Goal: Transaction & Acquisition: Download file/media

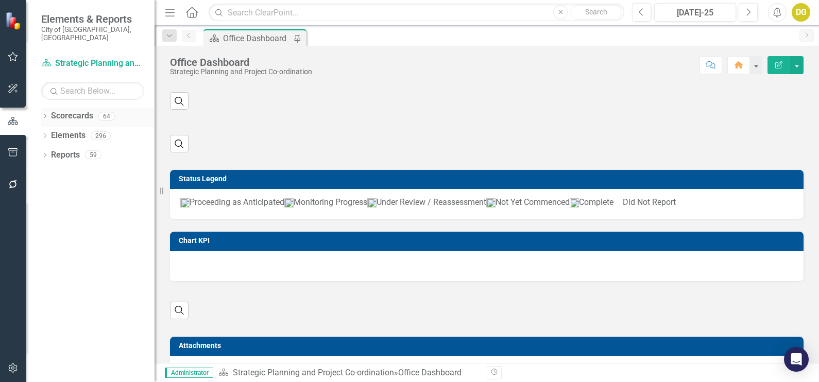
click at [47, 114] on icon "Dropdown" at bounding box center [44, 117] width 7 height 6
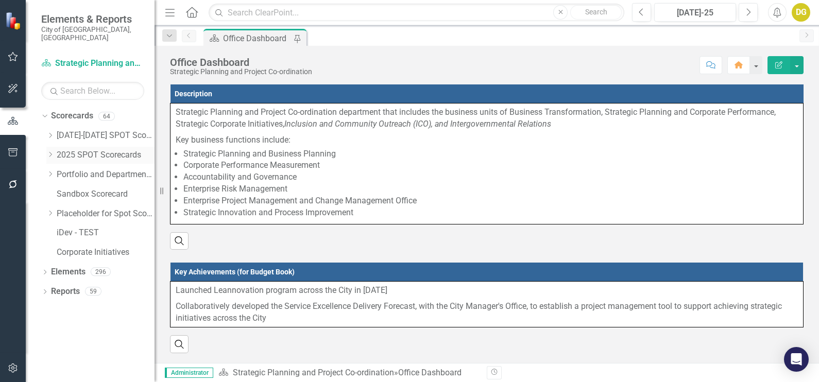
click at [49, 151] on icon "Dropdown" at bounding box center [50, 154] width 8 height 6
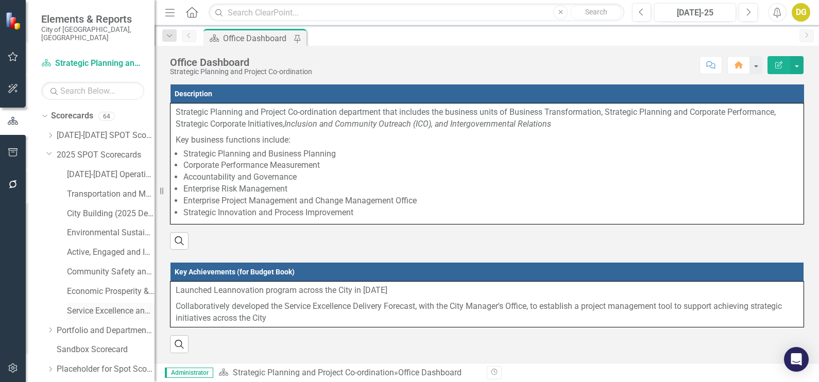
click at [96, 305] on link "Service Excellence and Accountability (2025 Dept Linkage)" at bounding box center [111, 311] width 88 height 12
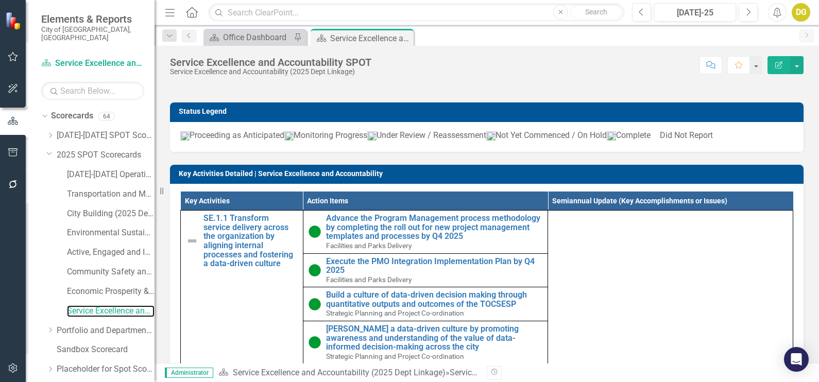
scroll to position [1235, 0]
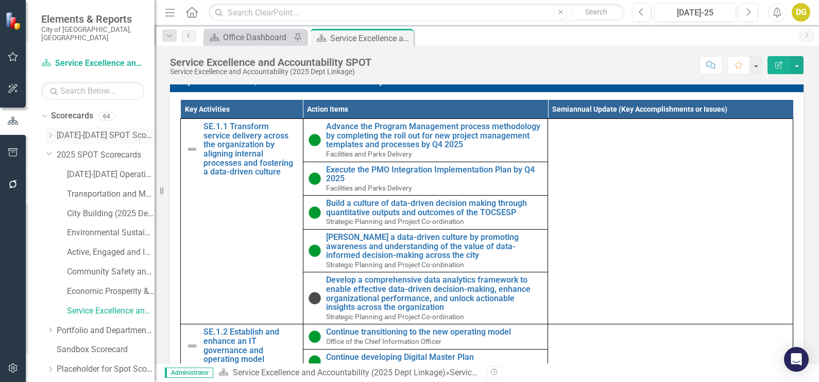
click at [52, 132] on icon "Dropdown" at bounding box center [50, 135] width 8 height 6
click at [96, 266] on link "Service Excellence and Accountability" at bounding box center [111, 272] width 88 height 12
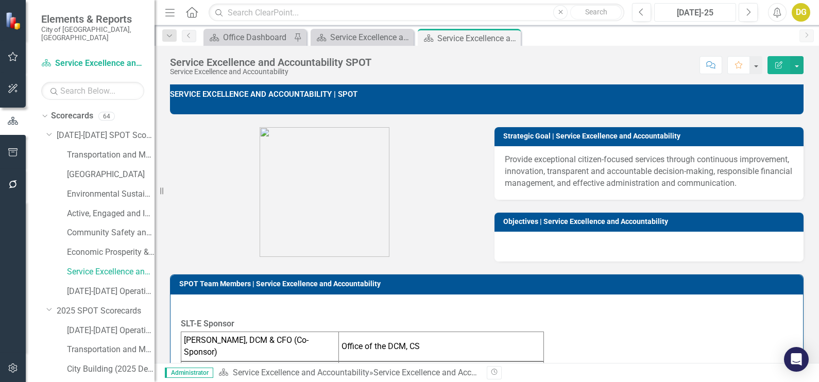
click at [676, 15] on div "[DATE]-25" at bounding box center [695, 13] width 75 height 12
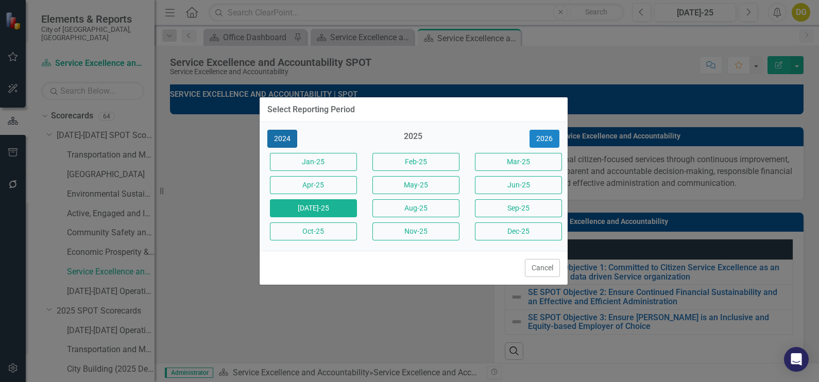
click at [283, 146] on button "2024" at bounding box center [282, 139] width 30 height 18
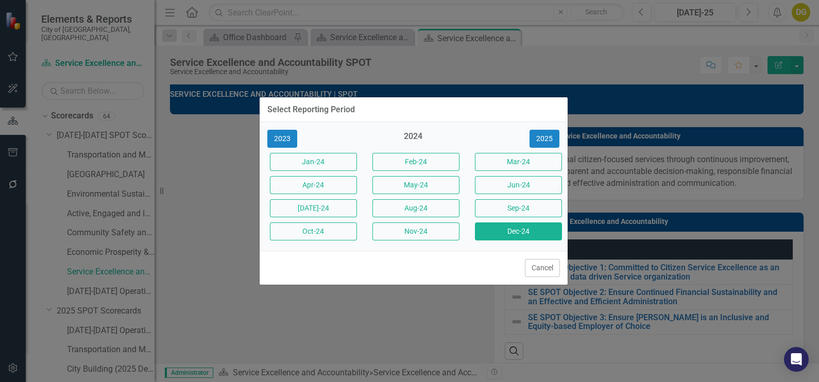
click at [497, 237] on button "Dec-24" at bounding box center [518, 232] width 87 height 18
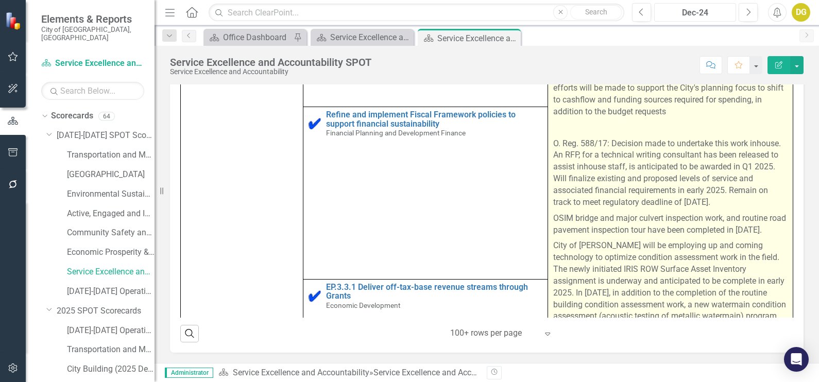
scroll to position [1545, 0]
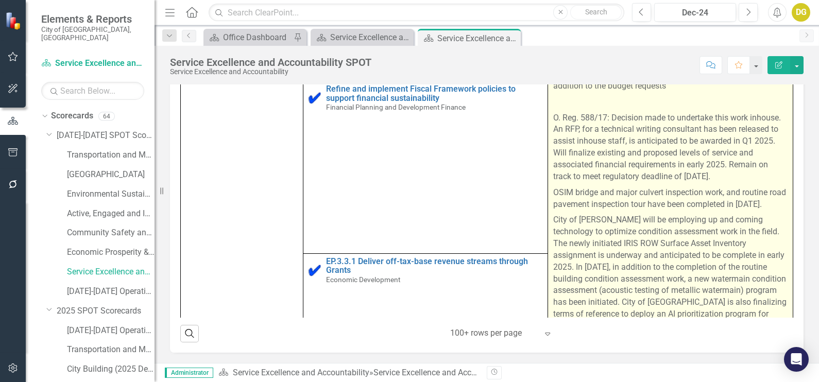
click at [636, 183] on p "O. Reg. 588/17: Decision made to undertake this work inhouse. An RFP, for a tec…" at bounding box center [670, 147] width 234 height 75
click at [636, 185] on p "O. Reg. 588/17: Decision made to undertake this work inhouse. An RFP, for a tec…" at bounding box center [670, 147] width 234 height 75
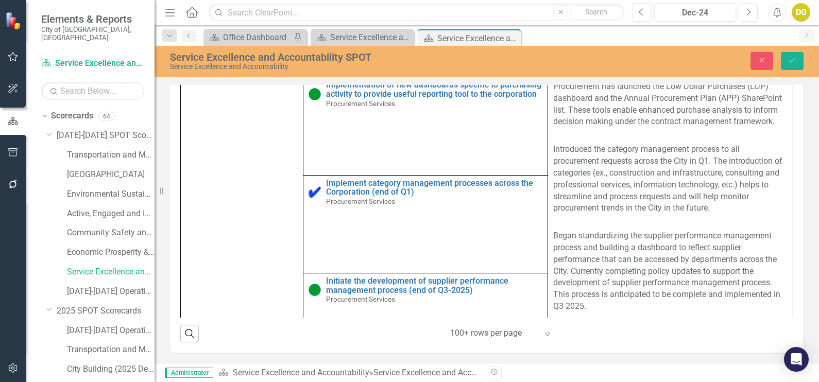
scroll to position [1334, 0]
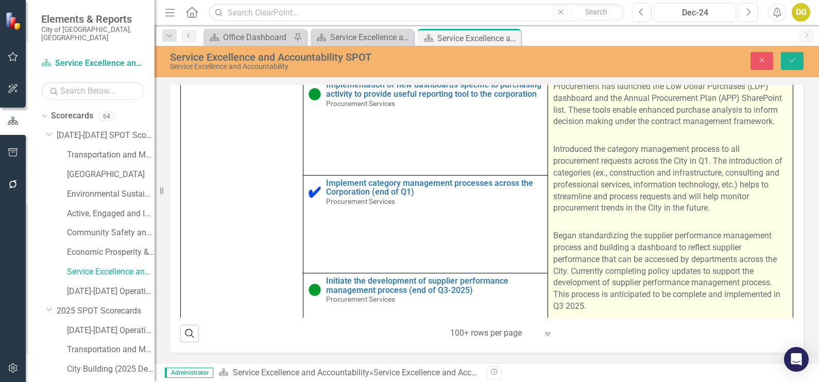
type textarea "<p>Four policies were created between 2020 and 2021. In line with best practice…"
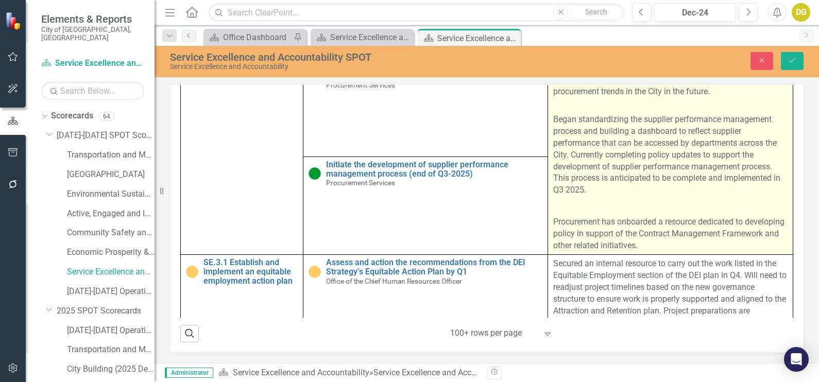
scroll to position [1674, 0]
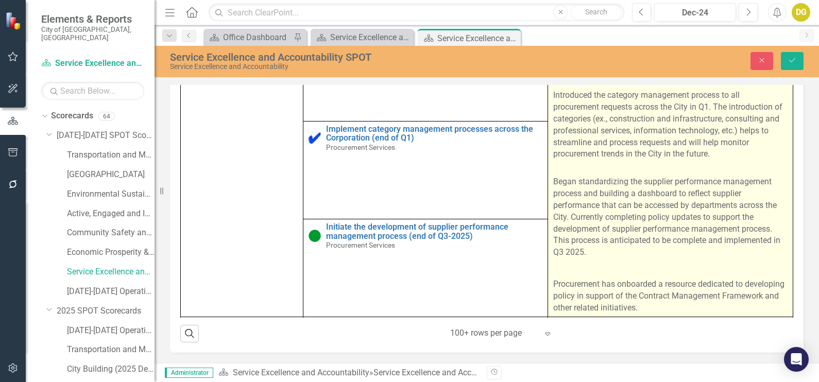
click at [596, 206] on p "Began standardizing the supplier performance management process and building a …" at bounding box center [670, 211] width 234 height 98
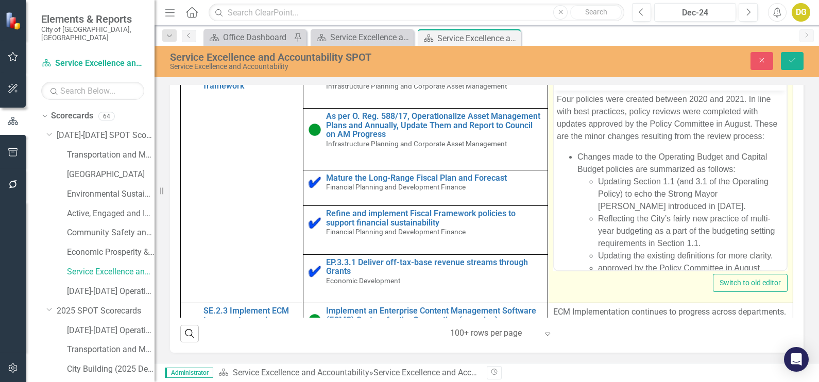
scroll to position [1030, 0]
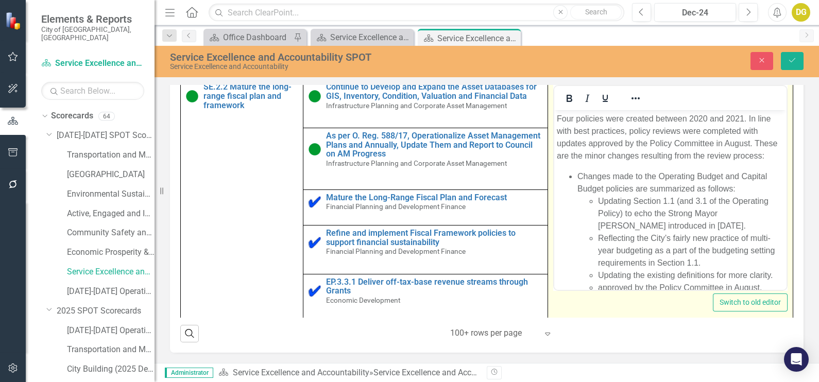
click at [607, 182] on li "Changes made to the Operating Budget and Capital Budget policies are summarized…" at bounding box center [681, 233] width 207 height 124
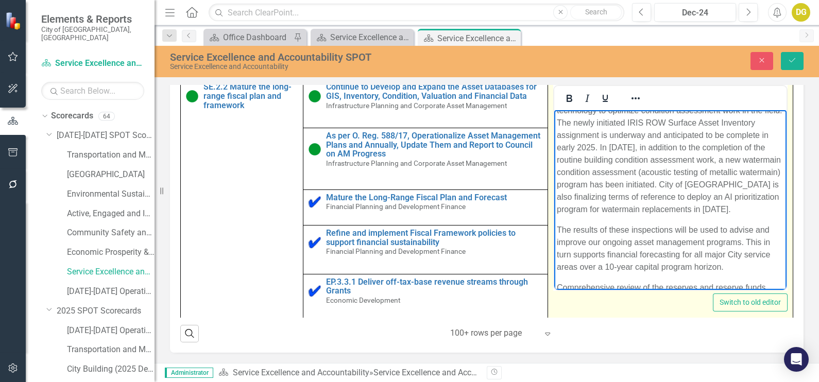
scroll to position [966, 0]
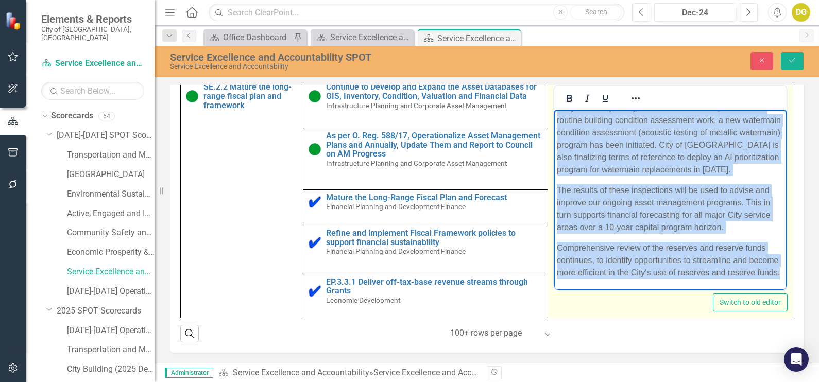
drag, startPoint x: 559, startPoint y: 150, endPoint x: 626, endPoint y: 276, distance: 142.7
copy body "O. Reg. 588/17: Decision made to undertake this work inhouse. An RFP, for a tec…"
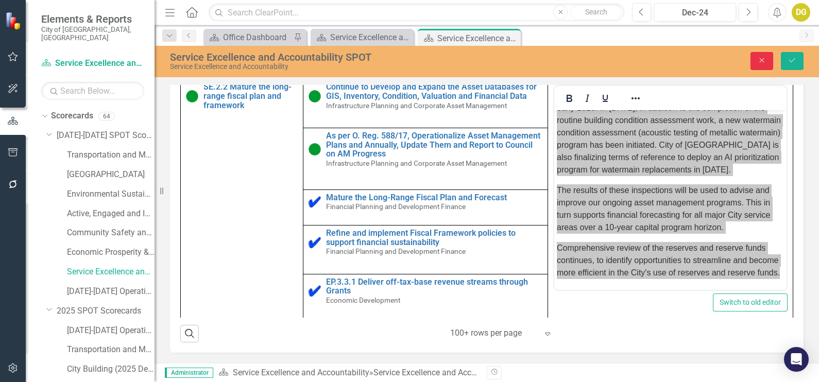
click at [766, 67] on button "Close" at bounding box center [762, 61] width 23 height 18
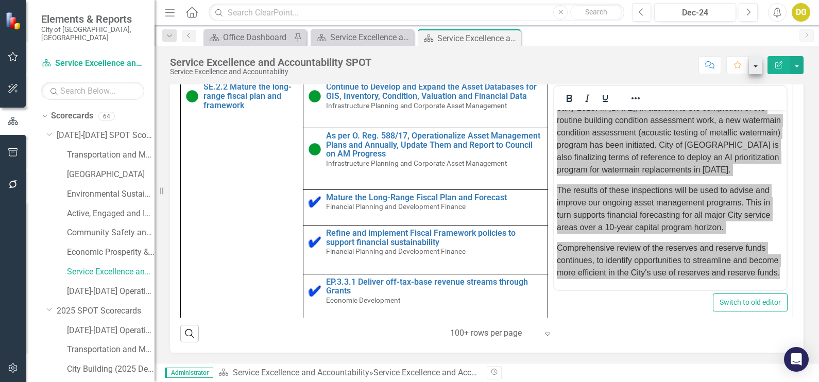
scroll to position [1329, 0]
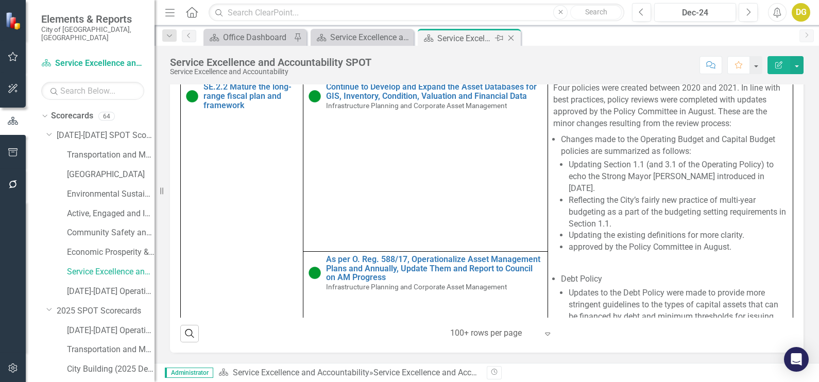
click at [513, 38] on icon "Close" at bounding box center [511, 38] width 10 height 8
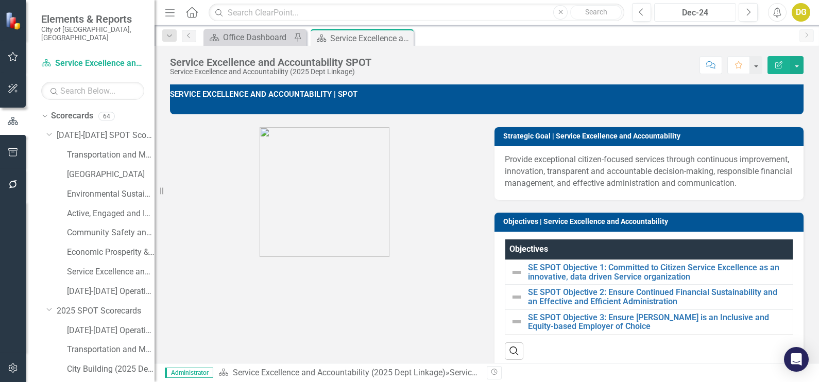
click at [689, 11] on div "Dec-24" at bounding box center [695, 13] width 75 height 12
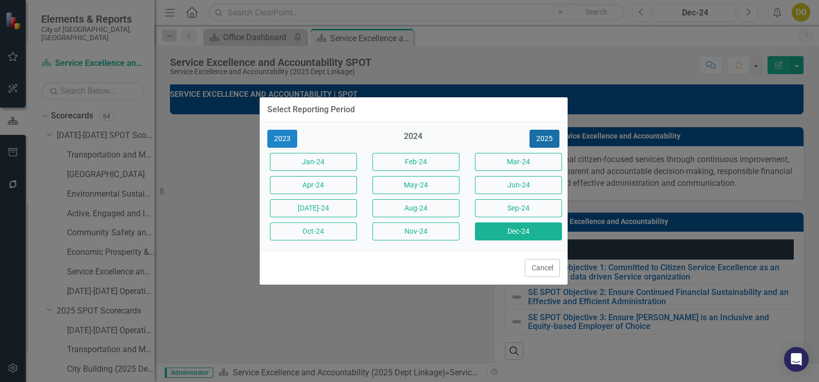
click at [546, 139] on button "2025" at bounding box center [545, 139] width 30 height 18
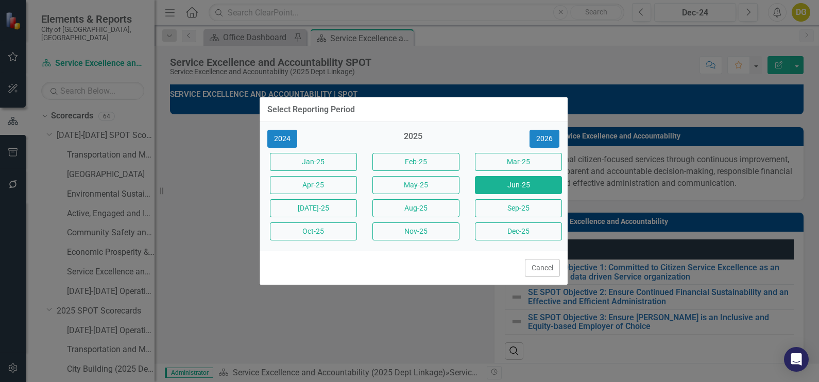
click at [502, 188] on button "Jun-25" at bounding box center [518, 185] width 87 height 18
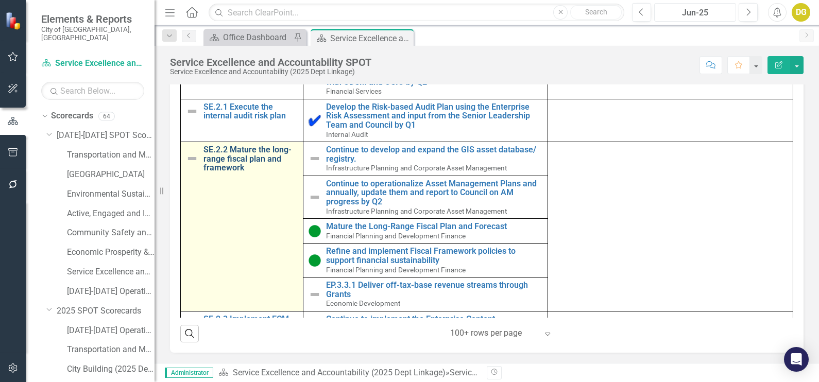
scroll to position [332, 0]
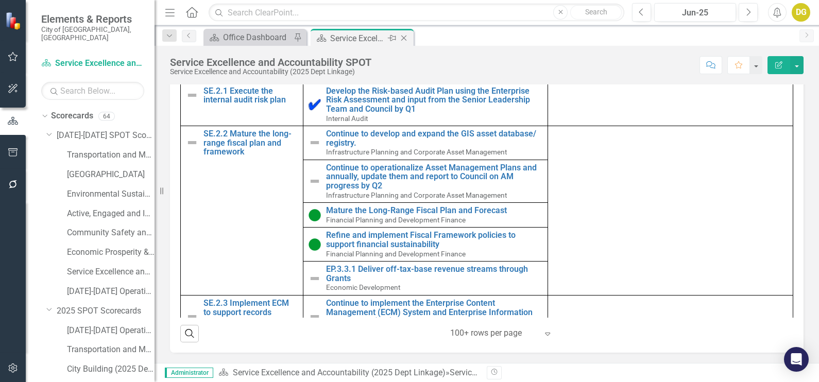
click at [404, 36] on icon "Close" at bounding box center [404, 38] width 10 height 8
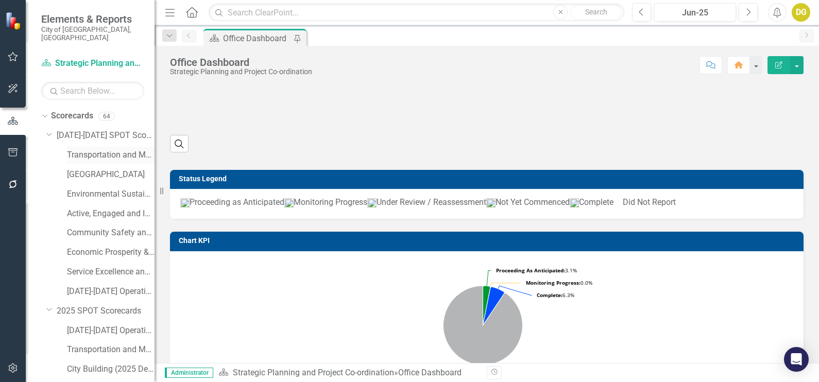
click at [73, 149] on link "Transportation and Mobility" at bounding box center [111, 155] width 88 height 12
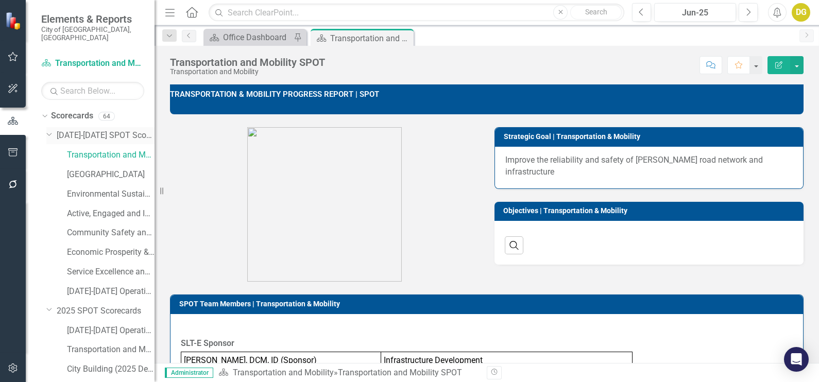
click at [49, 130] on icon "Dropdown" at bounding box center [49, 134] width 6 height 8
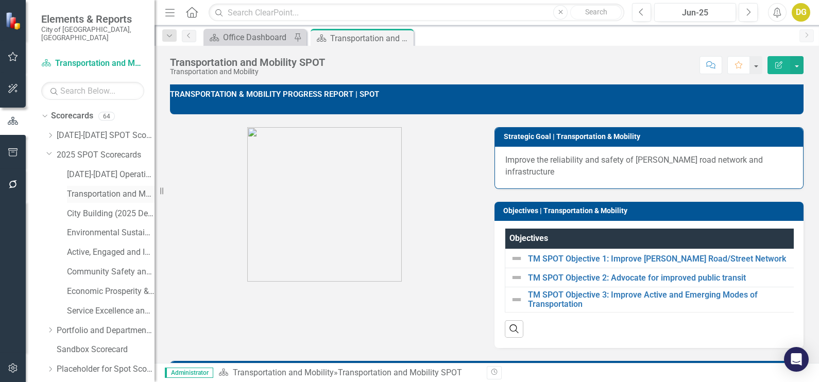
click at [87, 189] on link "Transportation and Mobility (2025 Dept Linkage)" at bounding box center [111, 195] width 88 height 12
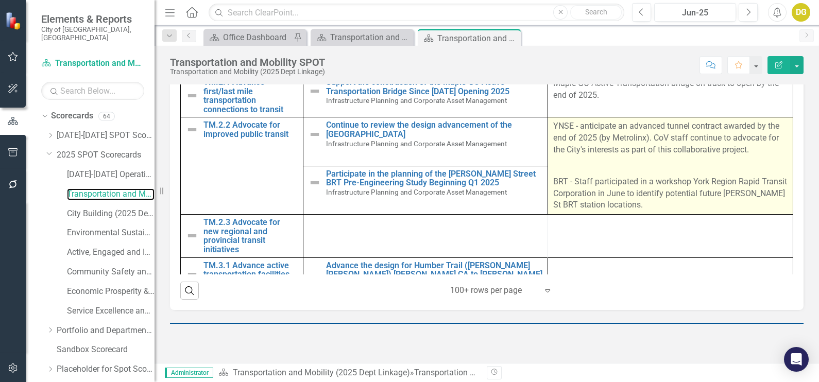
scroll to position [450, 0]
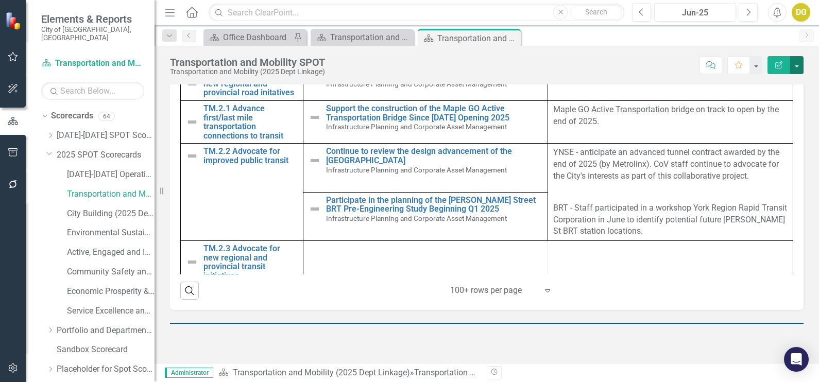
click at [795, 62] on button "button" at bounding box center [796, 65] width 13 height 18
click at [762, 144] on link "PDF Export to PDF" at bounding box center [761, 143] width 83 height 19
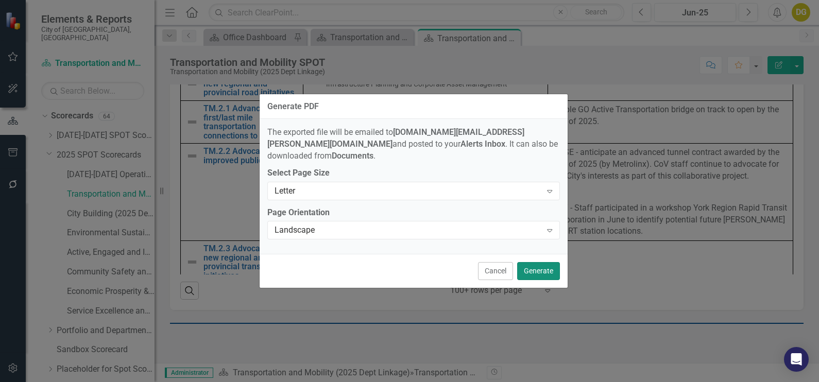
click at [549, 269] on button "Generate" at bounding box center [538, 271] width 43 height 18
